Goal: Task Accomplishment & Management: Manage account settings

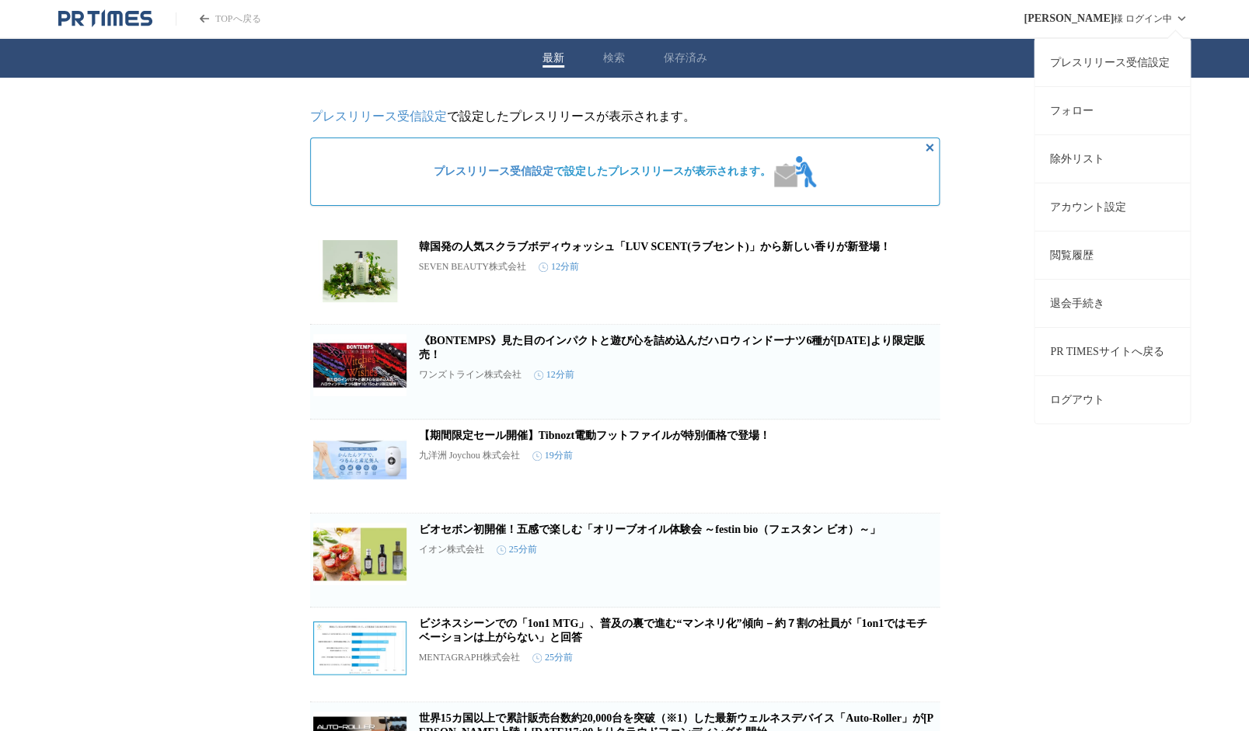
click at [1097, 205] on link "アカウント設定" at bounding box center [1112, 207] width 155 height 48
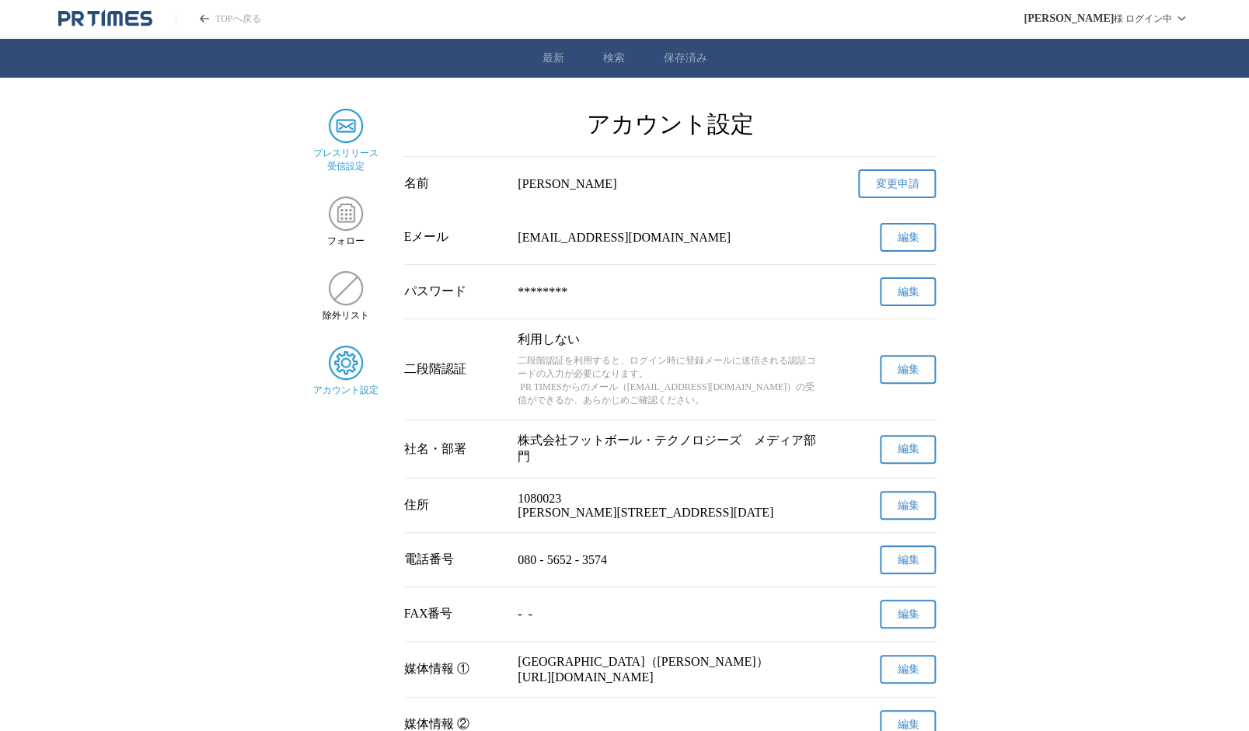
click at [349, 137] on img at bounding box center [346, 126] width 34 height 34
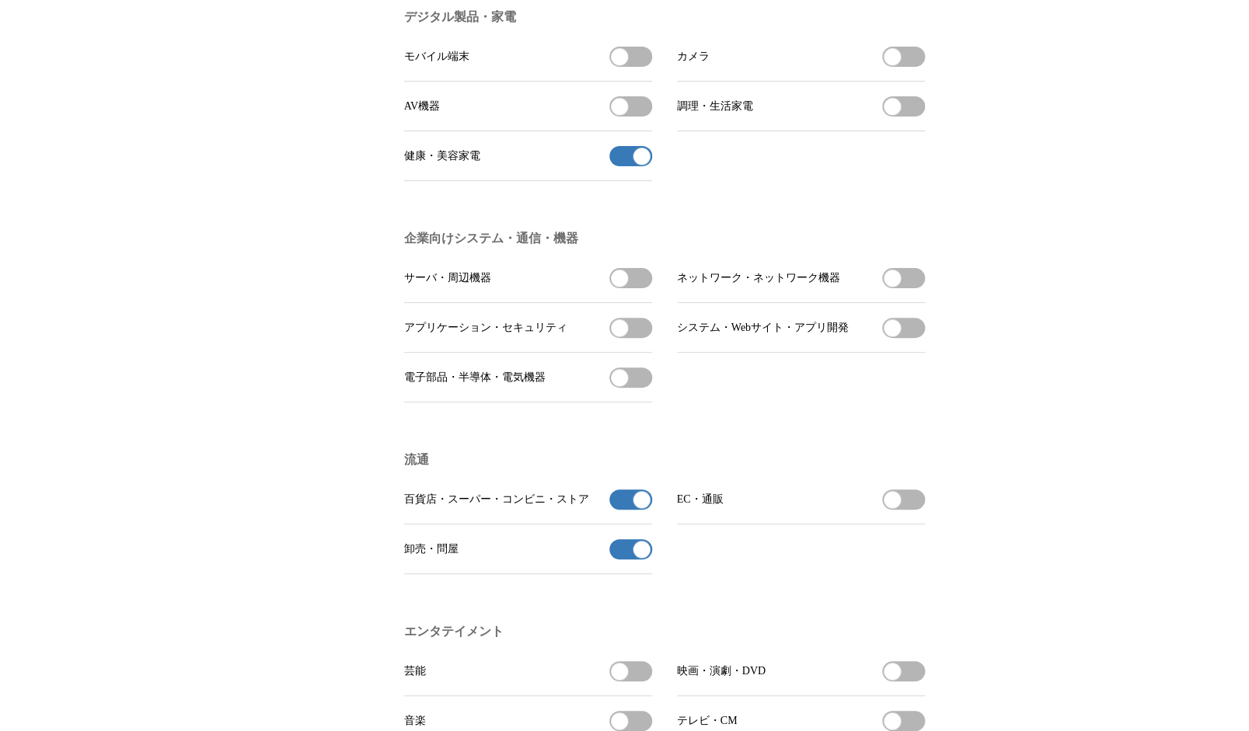
scroll to position [899, 0]
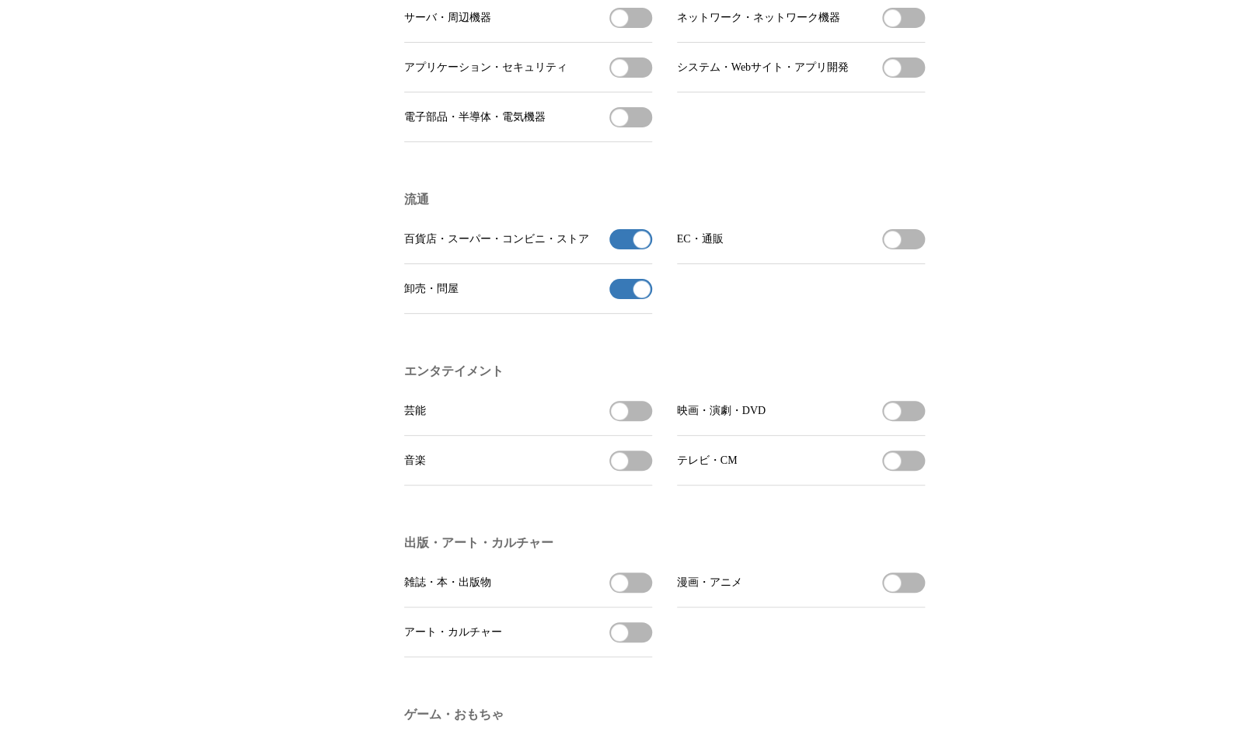
click at [629, 250] on button "百貨店・スーパー・コンビニ・ストアの受信を解除" at bounding box center [630, 239] width 43 height 20
click at [627, 299] on button "卸売・問屋の受信を解除" at bounding box center [630, 289] width 43 height 20
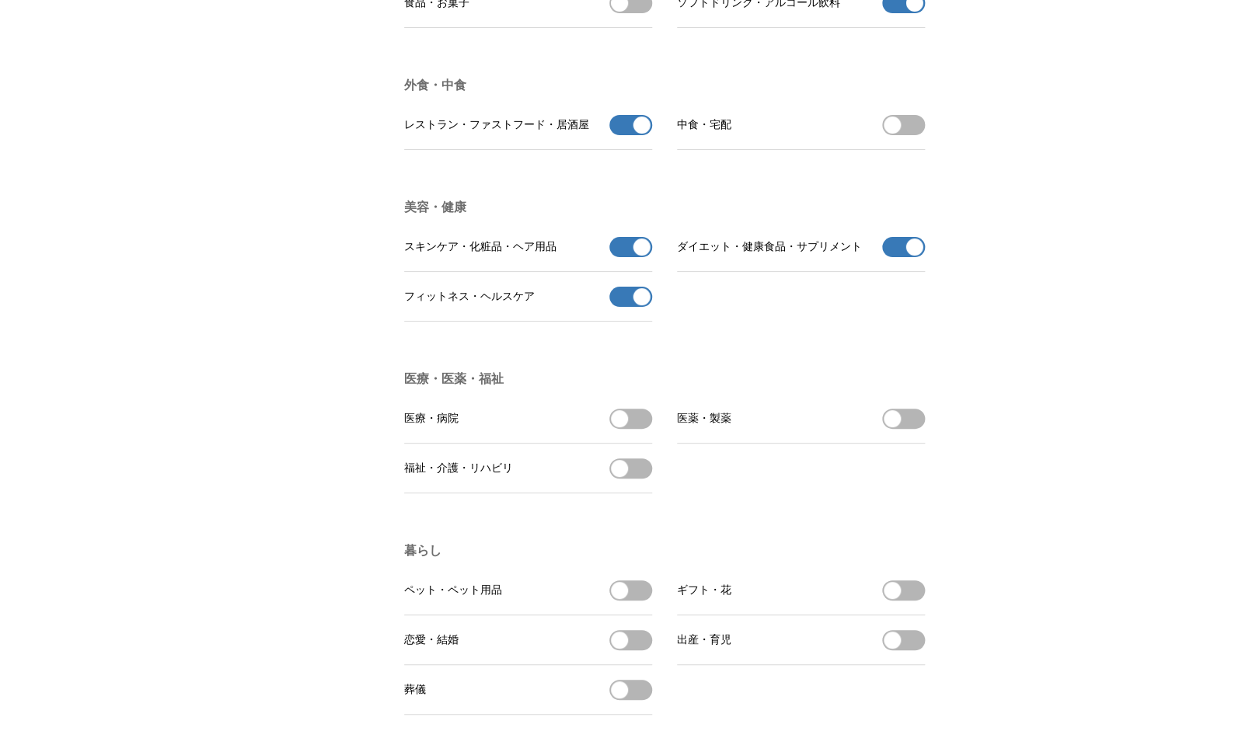
scroll to position [2449, 0]
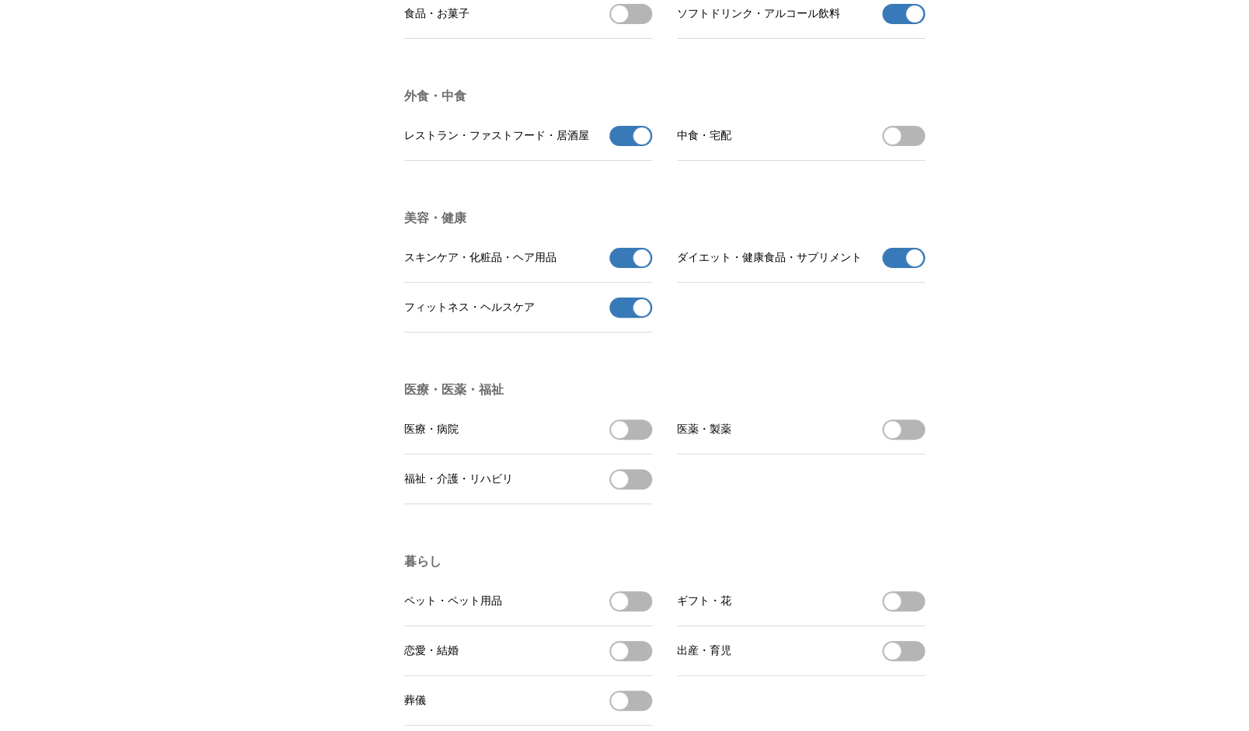
click at [644, 268] on button "スキンケア・化粧品・ヘア用品の受信を解除" at bounding box center [630, 258] width 43 height 20
click at [637, 333] on li "フィットネス・ヘルスケア フィットネス・ヘルスケアの受信を解除" at bounding box center [528, 308] width 248 height 50
click at [640, 316] on span "button" at bounding box center [641, 307] width 17 height 17
click at [893, 268] on button "ダイエット・健康食品・サプリメントの受信を解除" at bounding box center [903, 258] width 43 height 20
click at [621, 146] on button "レストラン・ファストフード・居酒屋の受信を解除" at bounding box center [630, 136] width 43 height 20
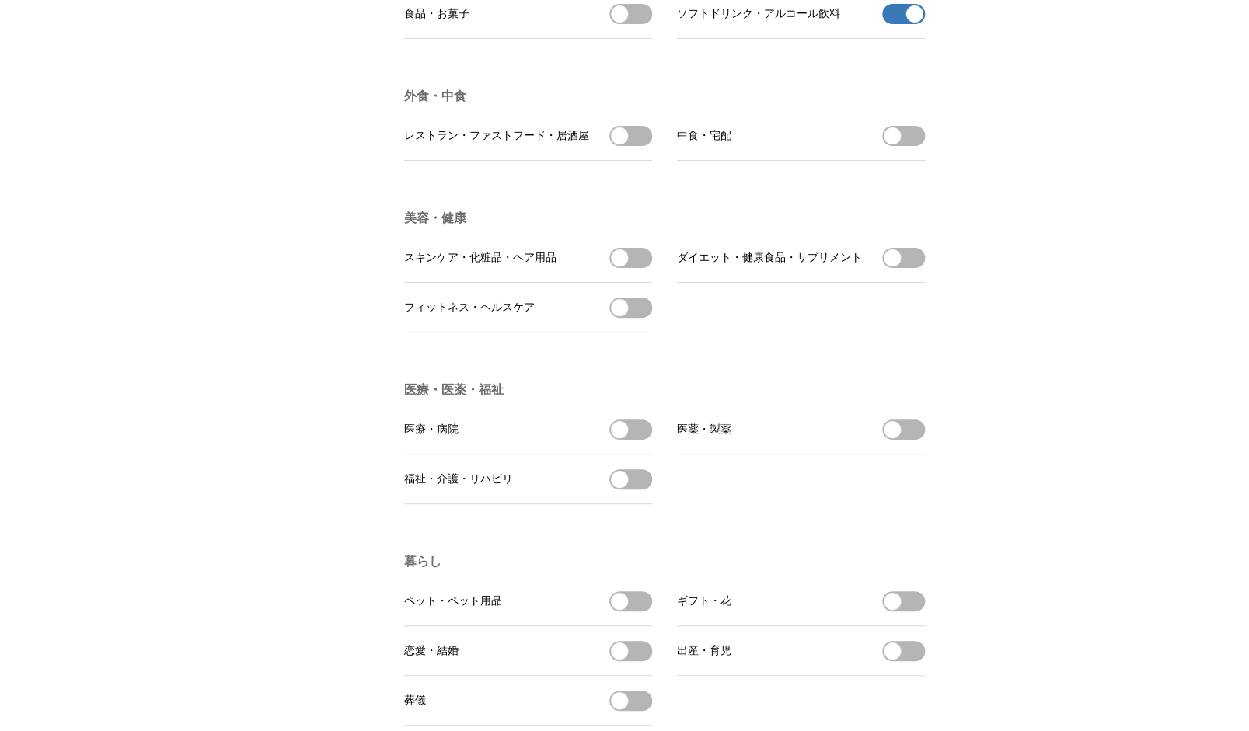
click at [895, 24] on button "ソフトドリンク・アルコール飲料の受信を解除" at bounding box center [903, 14] width 43 height 20
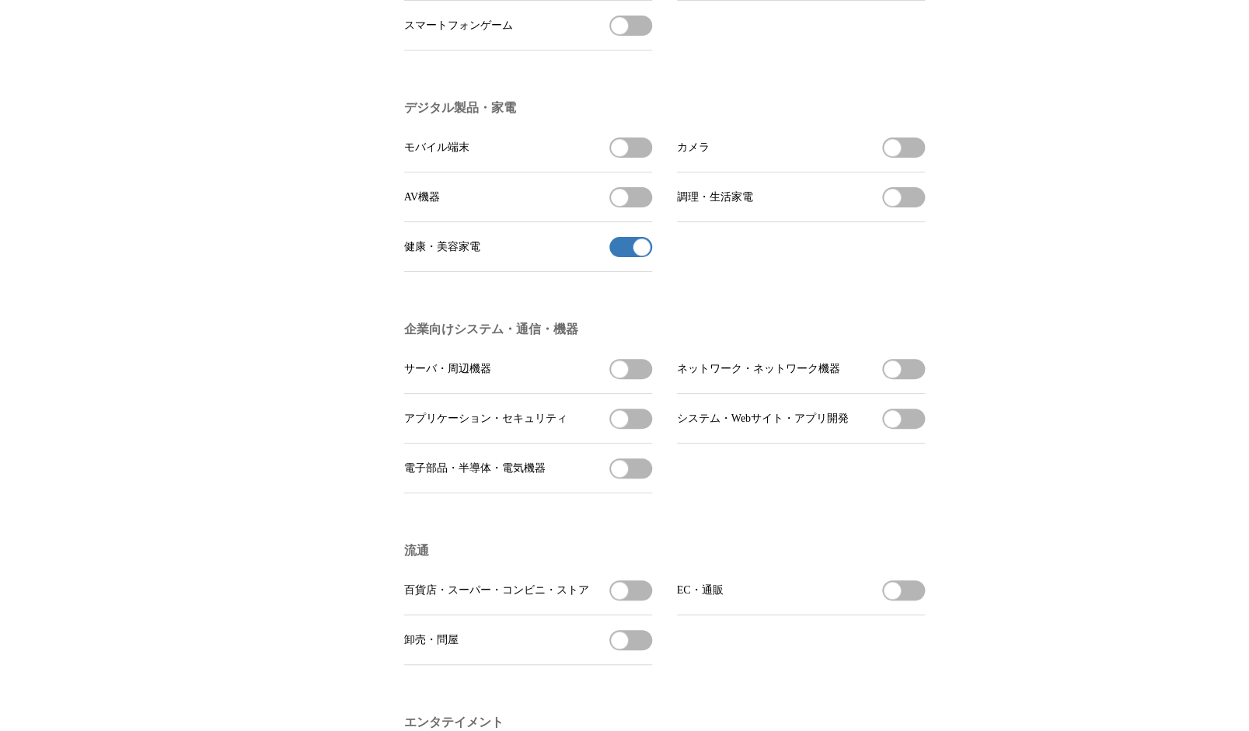
scroll to position [0, 0]
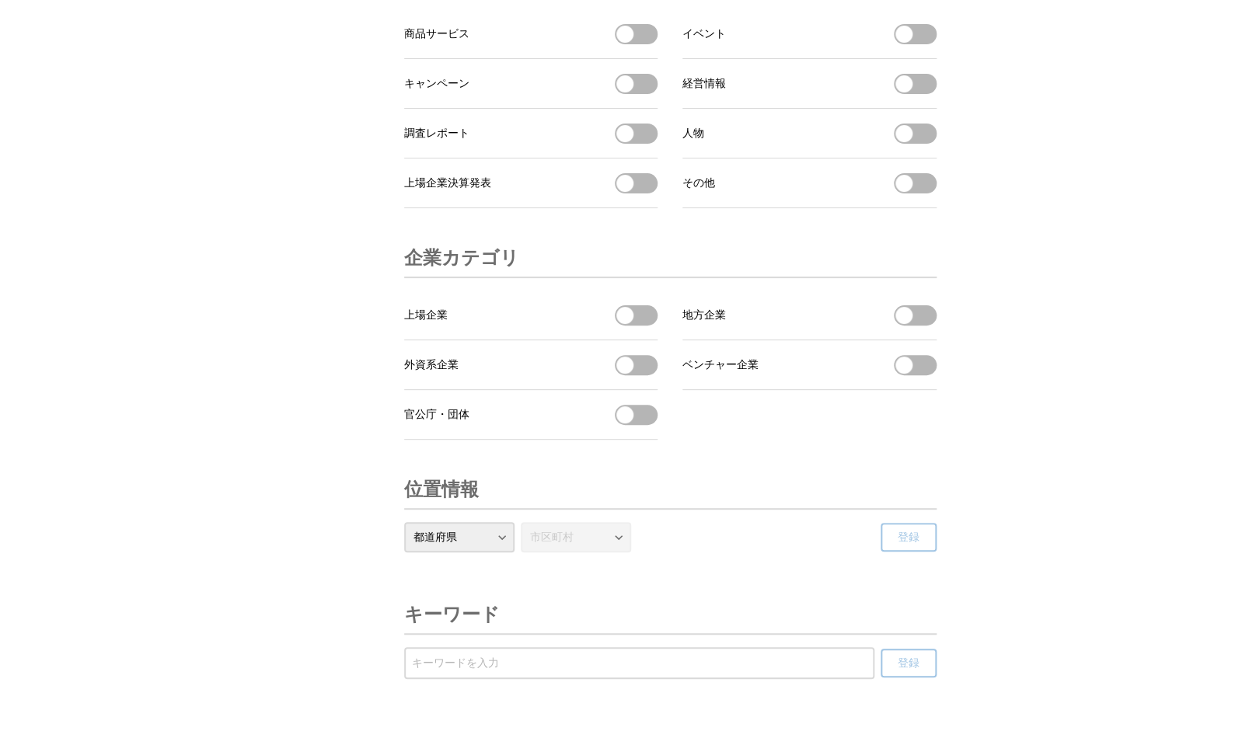
scroll to position [5150, 0]
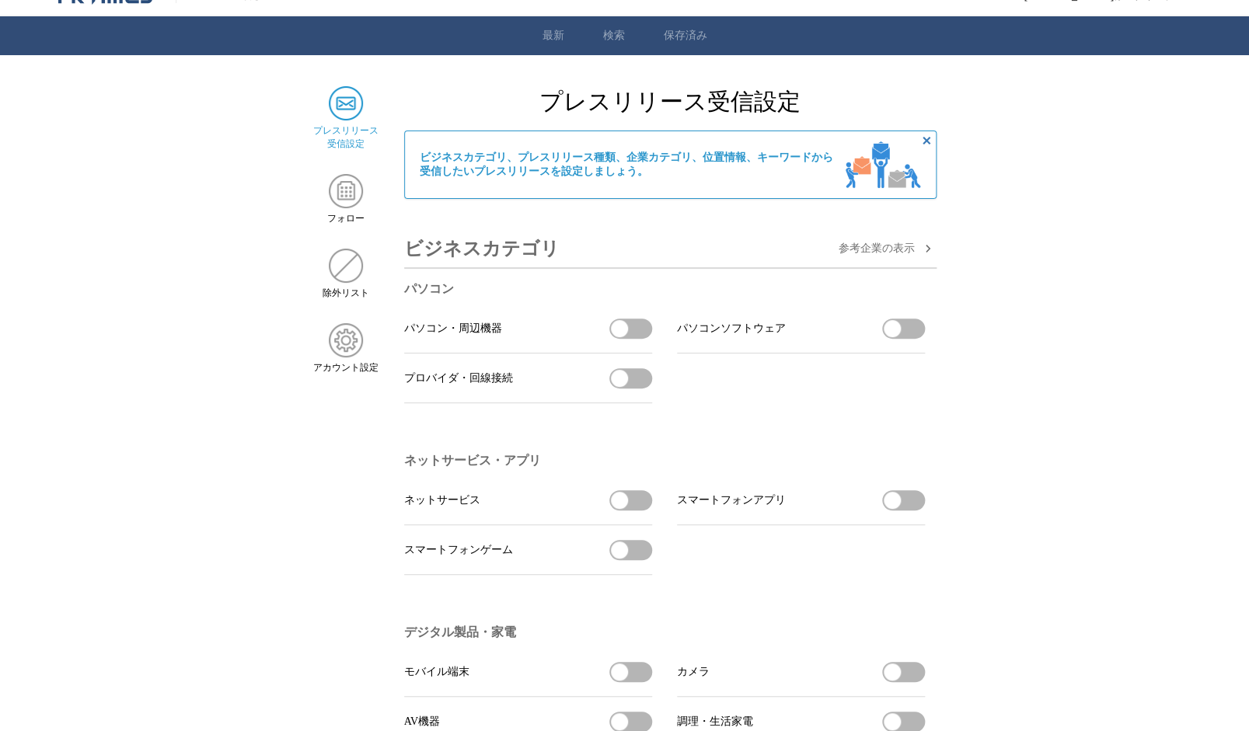
scroll to position [0, 0]
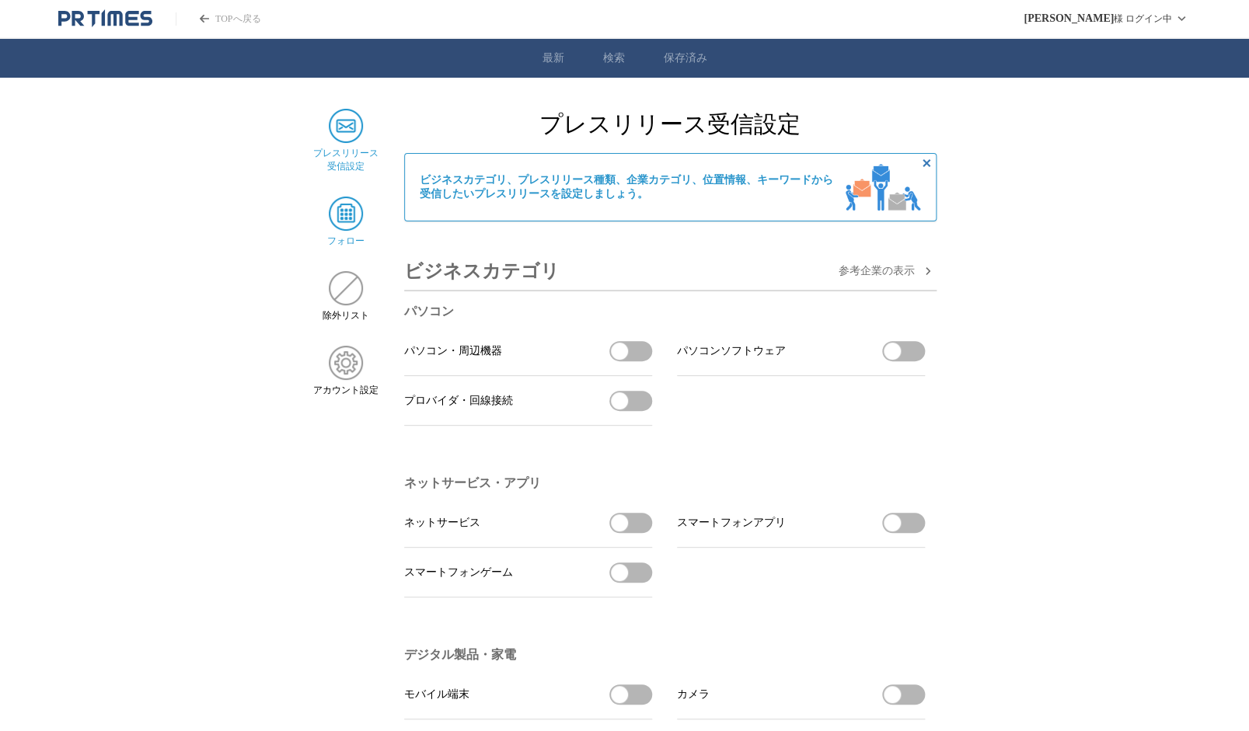
click at [345, 218] on img at bounding box center [346, 214] width 34 height 34
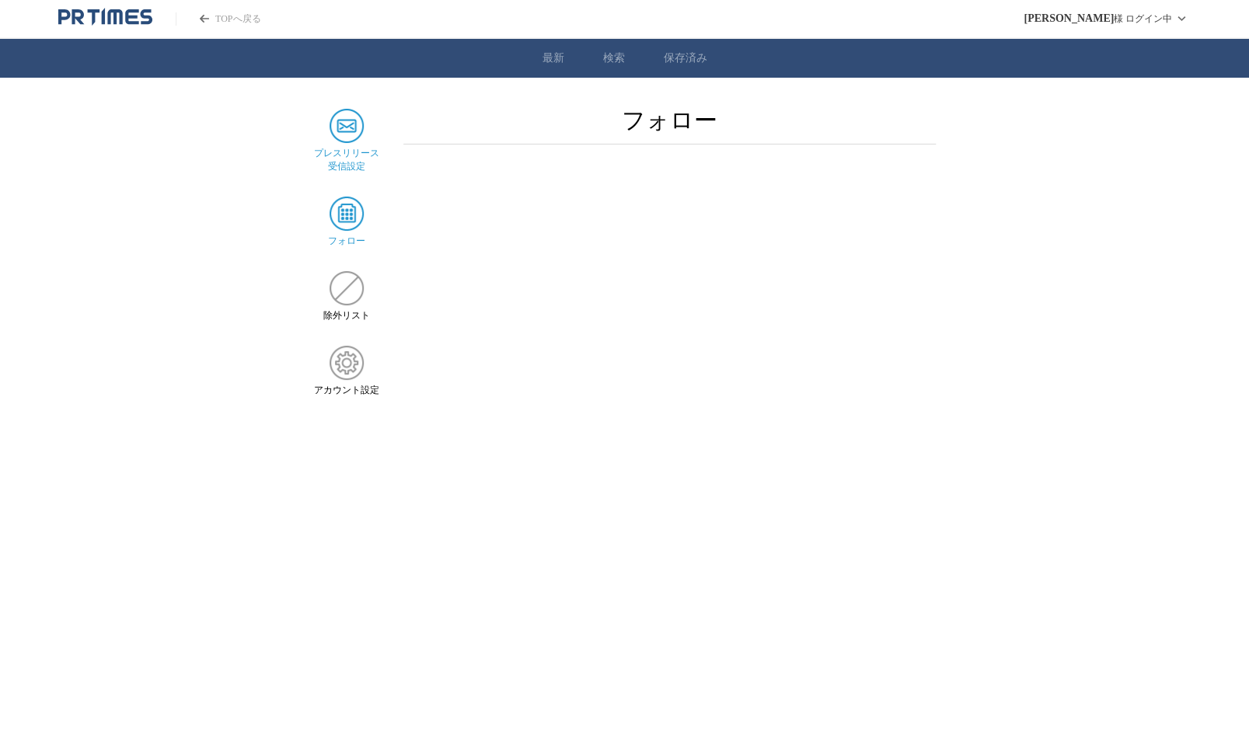
click at [353, 126] on img at bounding box center [347, 126] width 34 height 34
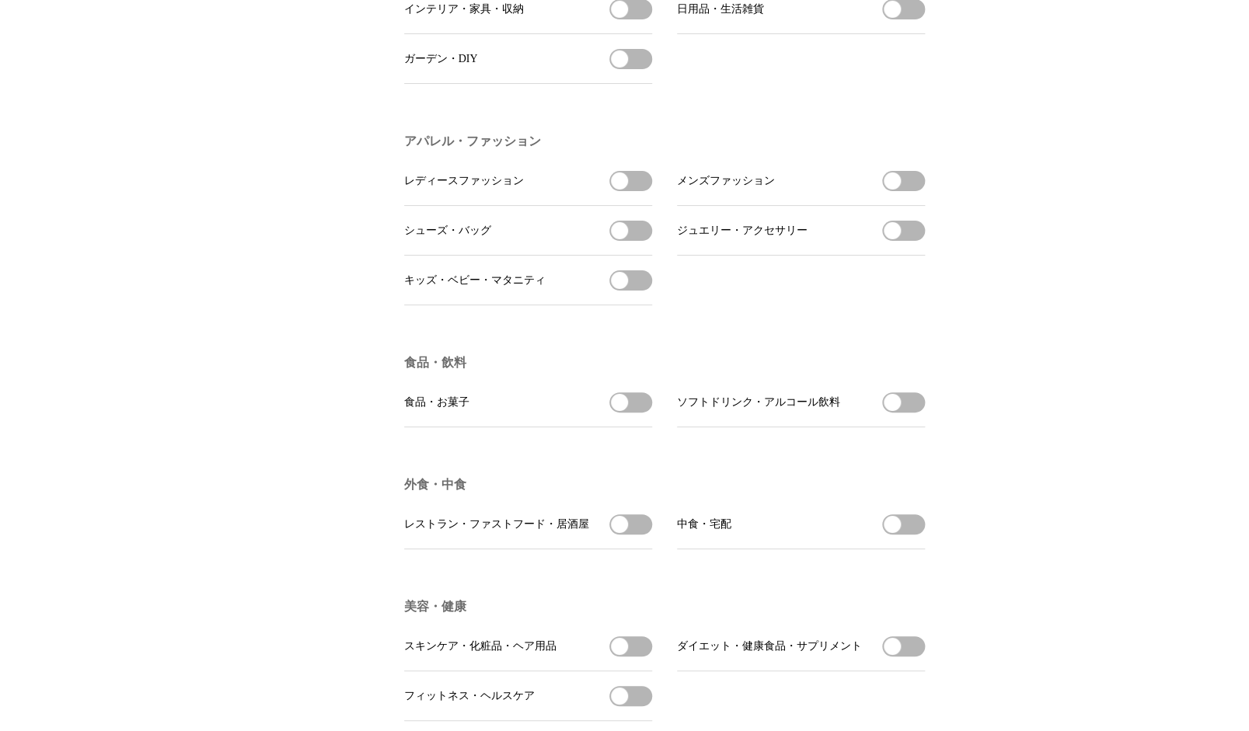
scroll to position [1960, 0]
